Goal: Task Accomplishment & Management: Complete application form

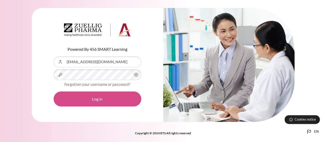
click at [100, 97] on button "Log in" at bounding box center [98, 98] width 88 height 15
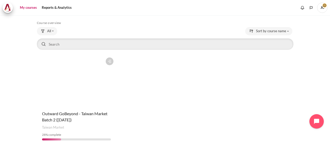
scroll to position [46, 0]
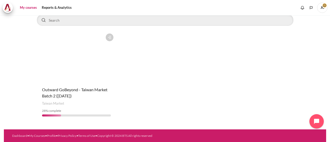
click at [97, 70] on figure "Content" at bounding box center [76, 57] width 79 height 52
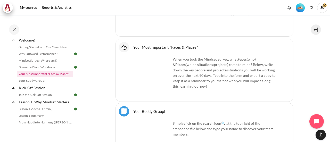
scroll to position [52, 0]
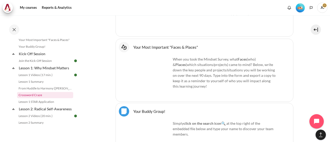
click at [36, 97] on link "Crossword Craze" at bounding box center [45, 95] width 56 height 6
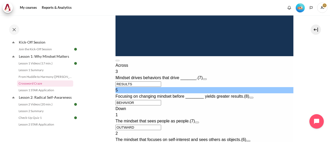
scroll to position [258, 0]
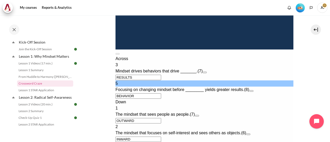
click at [266, 84] on div "Across 3 Mindset drives behaviors that drive _______. (7) RESULTS 5 Focusing on…" at bounding box center [204, 108] width 178 height 105
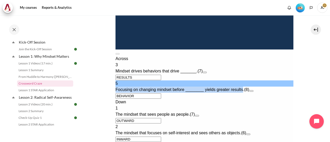
drag, startPoint x: 251, startPoint y: 70, endPoint x: 123, endPoint y: 71, distance: 127.8
click at [123, 87] on span "Focusing on changing mindset before ________ yields greater results." at bounding box center [179, 89] width 129 height 4
copy span "Focusing on changing mindset before ________ yields greater results"
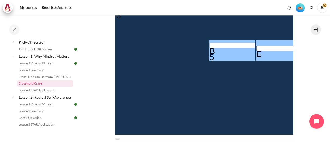
scroll to position [155, 0]
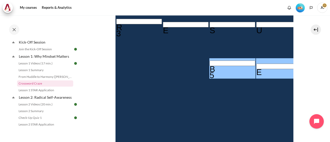
click at [294, 71] on section "My courses OPO TW B2 Lesson 1: Why Mindset Matters Crossword Craze Crossword Cr…" at bounding box center [203, 79] width 243 height 436
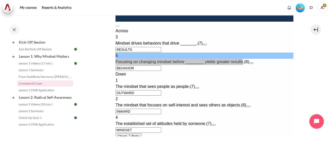
scroll to position [309, 0]
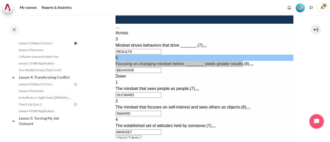
scroll to position [166, 0]
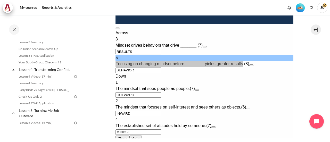
click at [53, 59] on link "Lesson 3 STAR Application" at bounding box center [45, 56] width 56 height 6
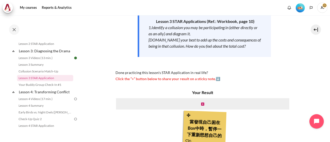
scroll to position [63, 0]
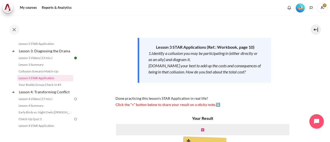
click at [201, 129] on icon "Content" at bounding box center [202, 130] width 3 height 4
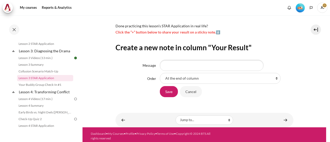
scroll to position [138, 0]
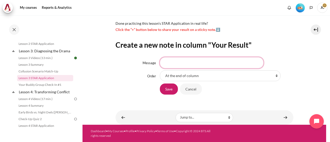
click at [185, 64] on input "Message" at bounding box center [212, 62] width 104 height 11
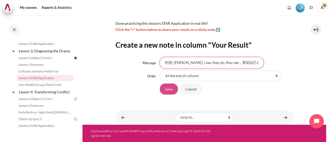
type input "有效利用: [PERSON_NAME], I see, they do, they see，幫助自己看清事情的全貌"
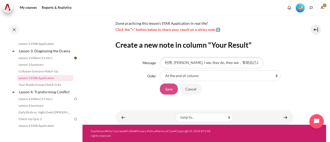
click at [173, 90] on input "Save" at bounding box center [169, 88] width 18 height 11
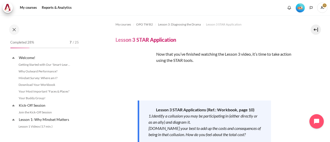
scroll to position [144, 0]
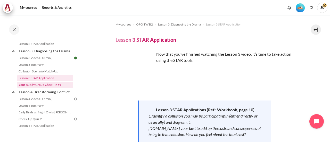
click at [47, 88] on link "Your Buddy Group Check-In #1" at bounding box center [45, 85] width 56 height 6
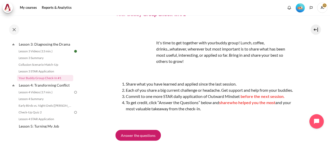
scroll to position [52, 0]
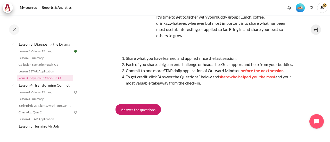
click at [121, 65] on ol "Share what you have learned and applied since the last session. Each of you sha…" at bounding box center [204, 70] width 178 height 31
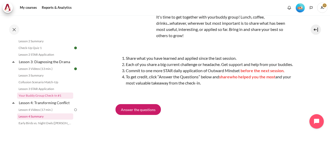
scroll to position [125, 0]
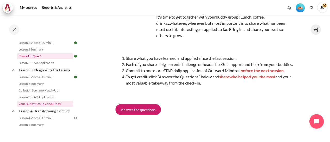
click at [44, 59] on link "Check-Up Quiz 1" at bounding box center [45, 56] width 56 height 6
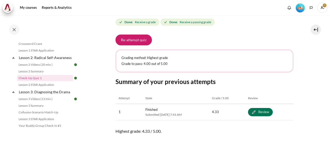
scroll to position [248, 0]
